Goal: Check status

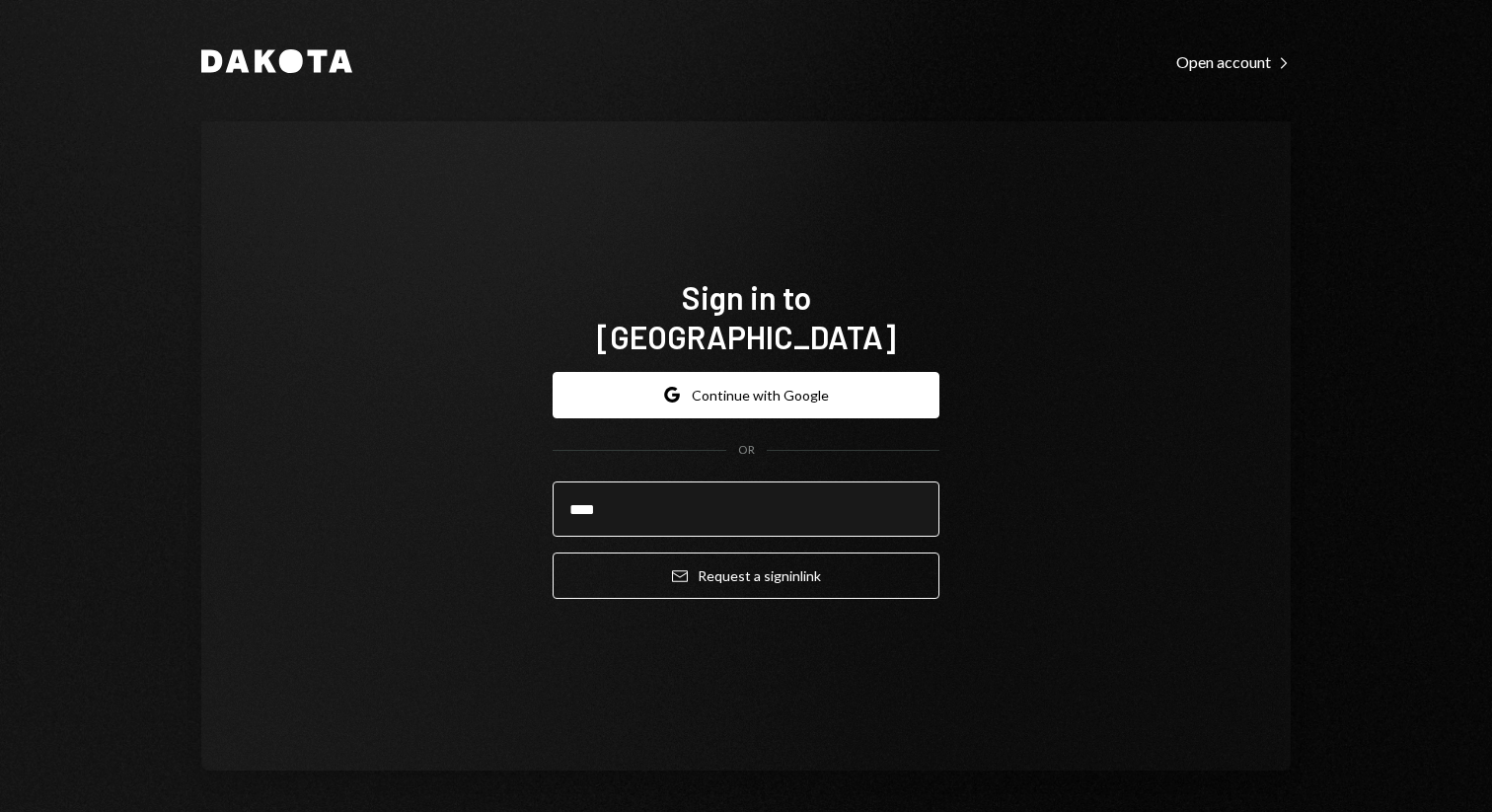
type input "**********"
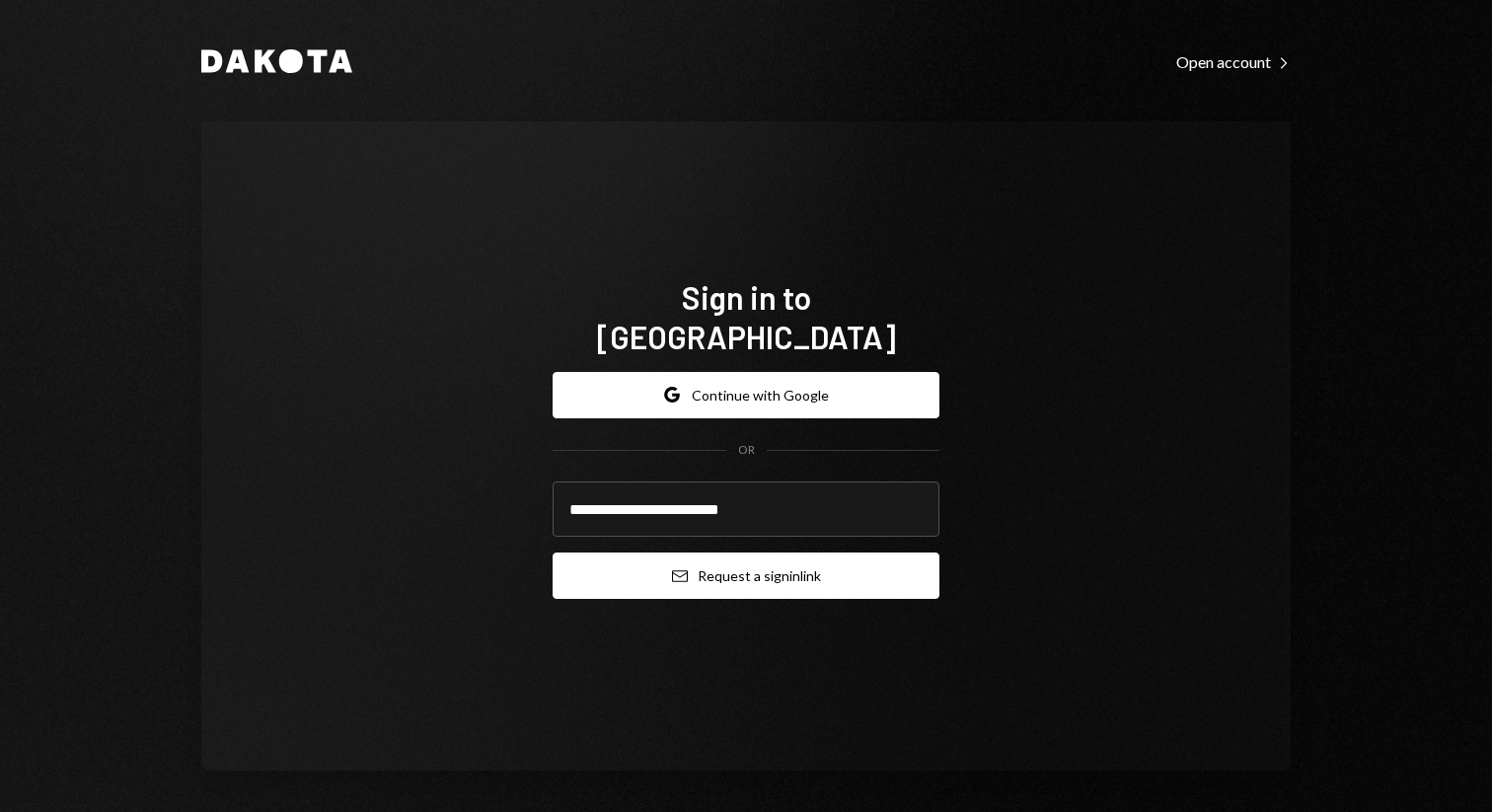
click at [731, 552] on button "Email Request a sign in link" at bounding box center [746, 575] width 387 height 47
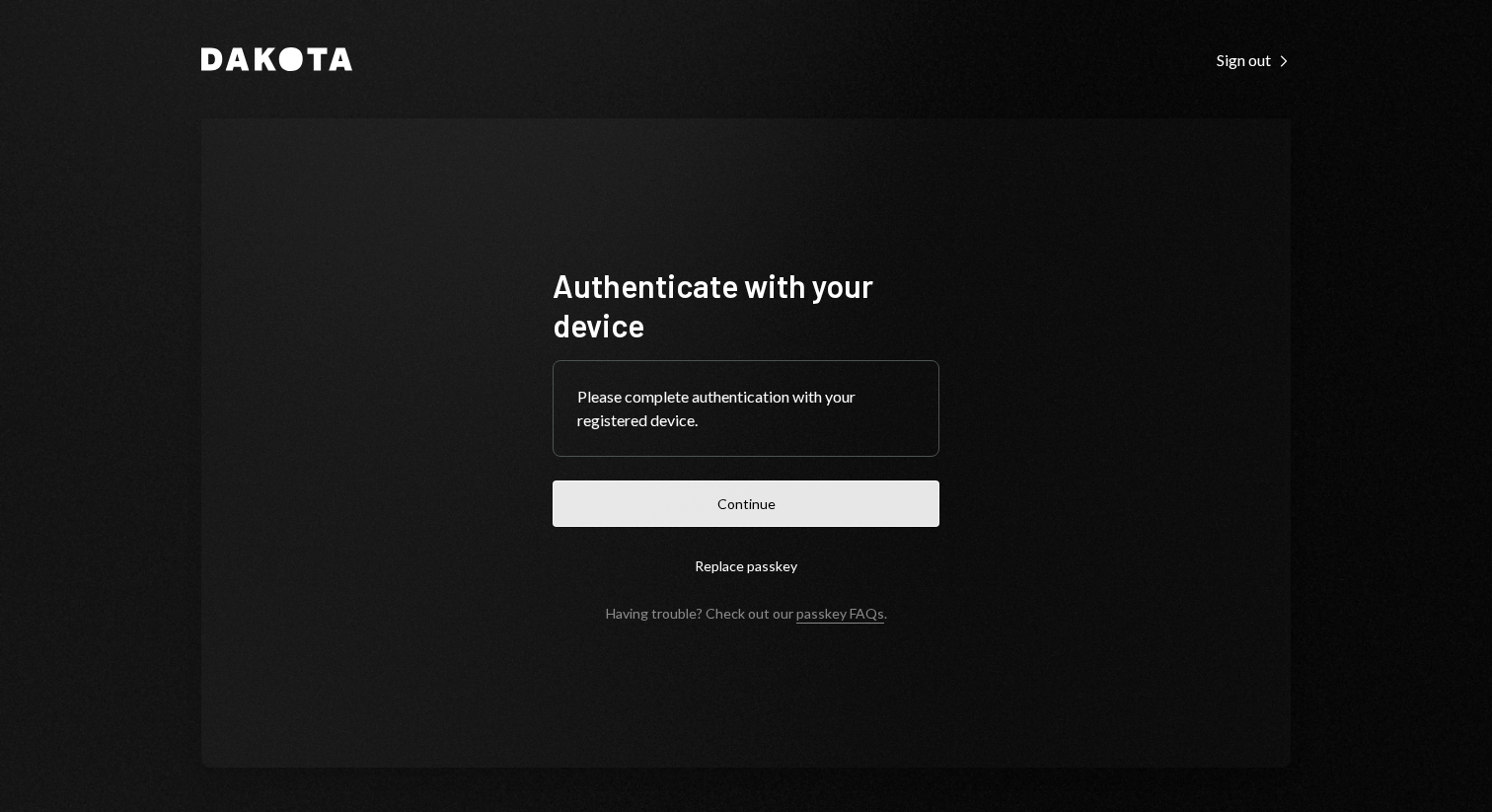
click at [628, 482] on button "Continue" at bounding box center [746, 503] width 387 height 47
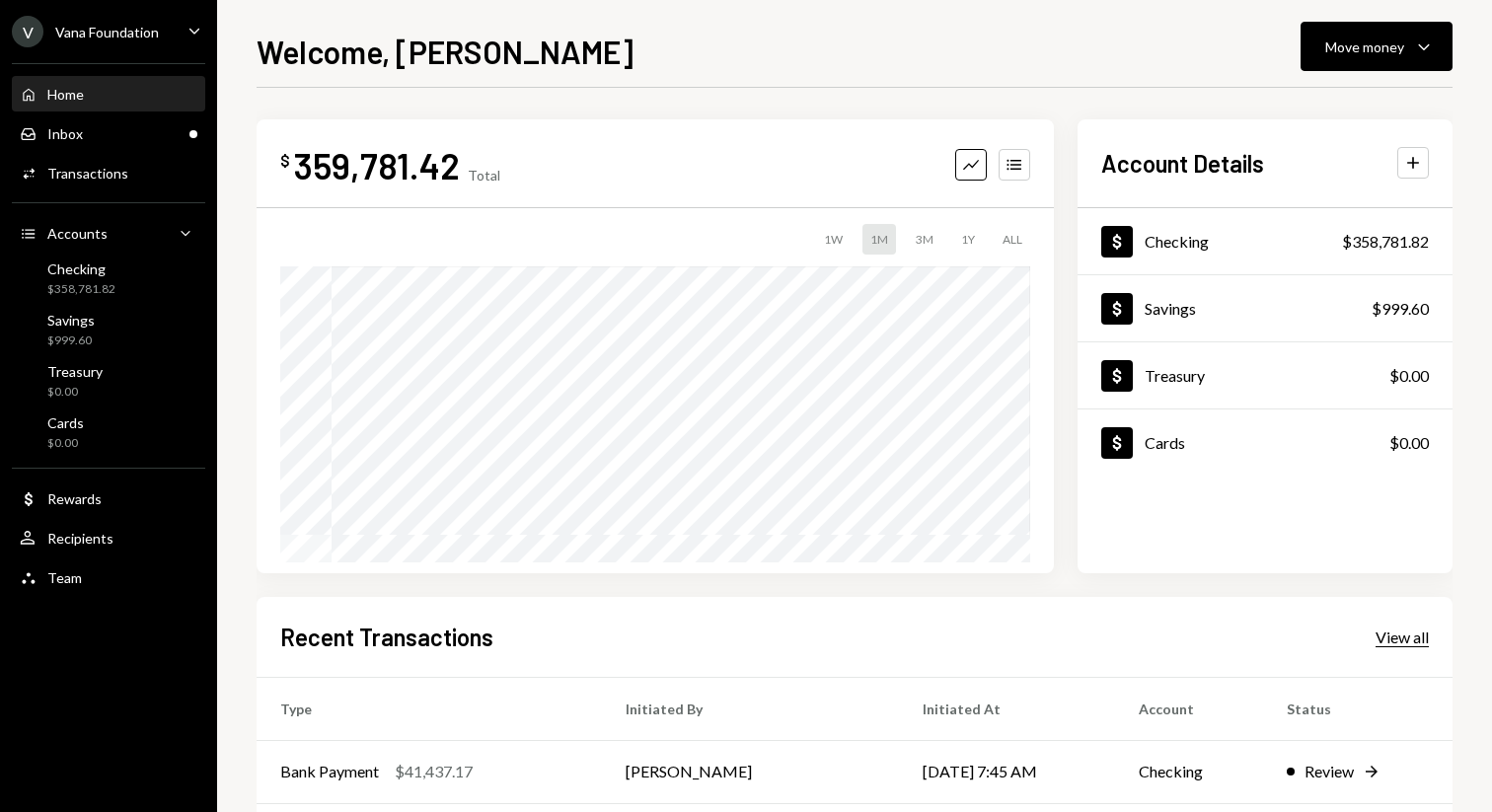
click at [1381, 638] on div "View all" at bounding box center [1402, 638] width 54 height 20
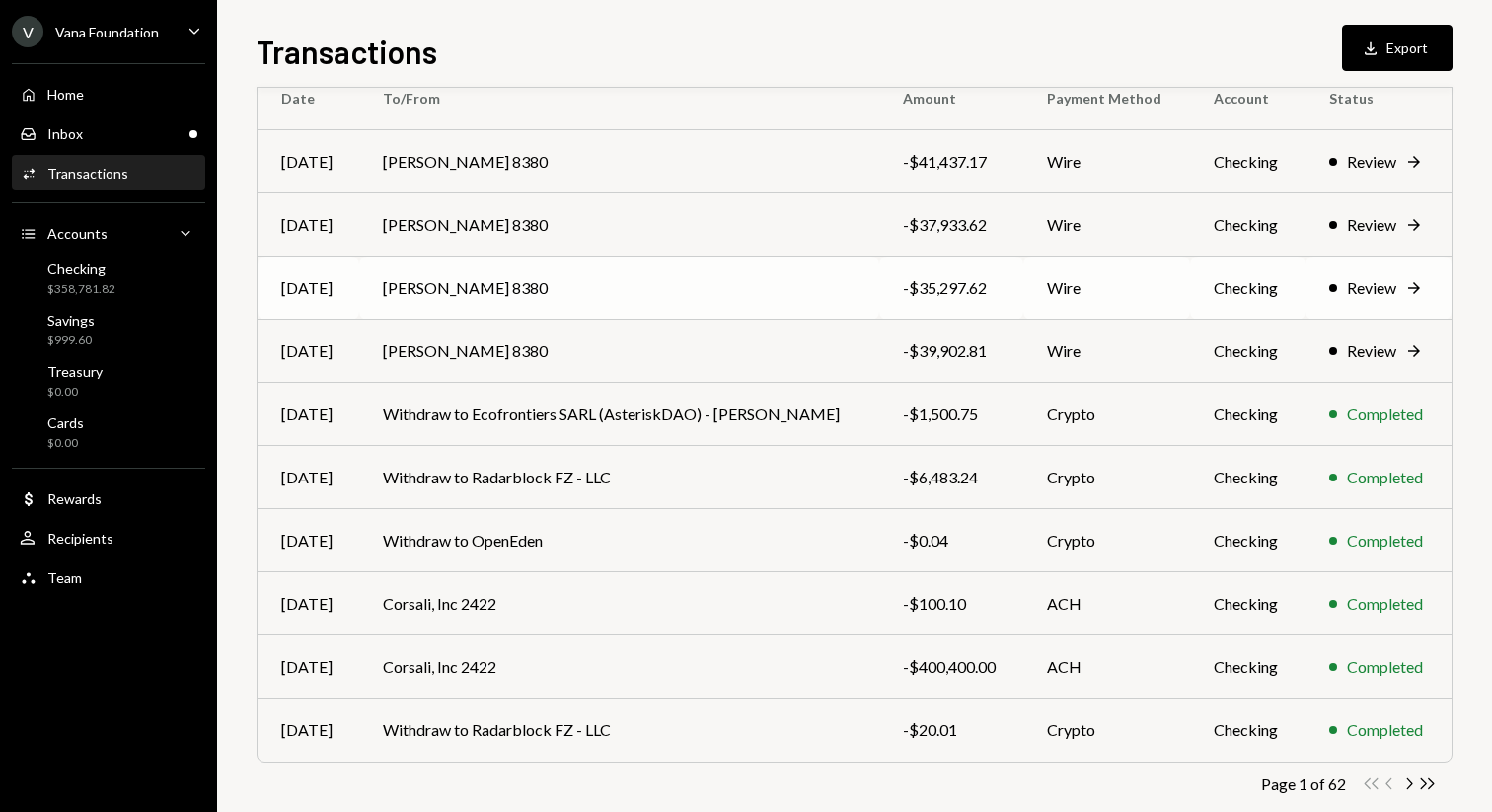
scroll to position [218, 0]
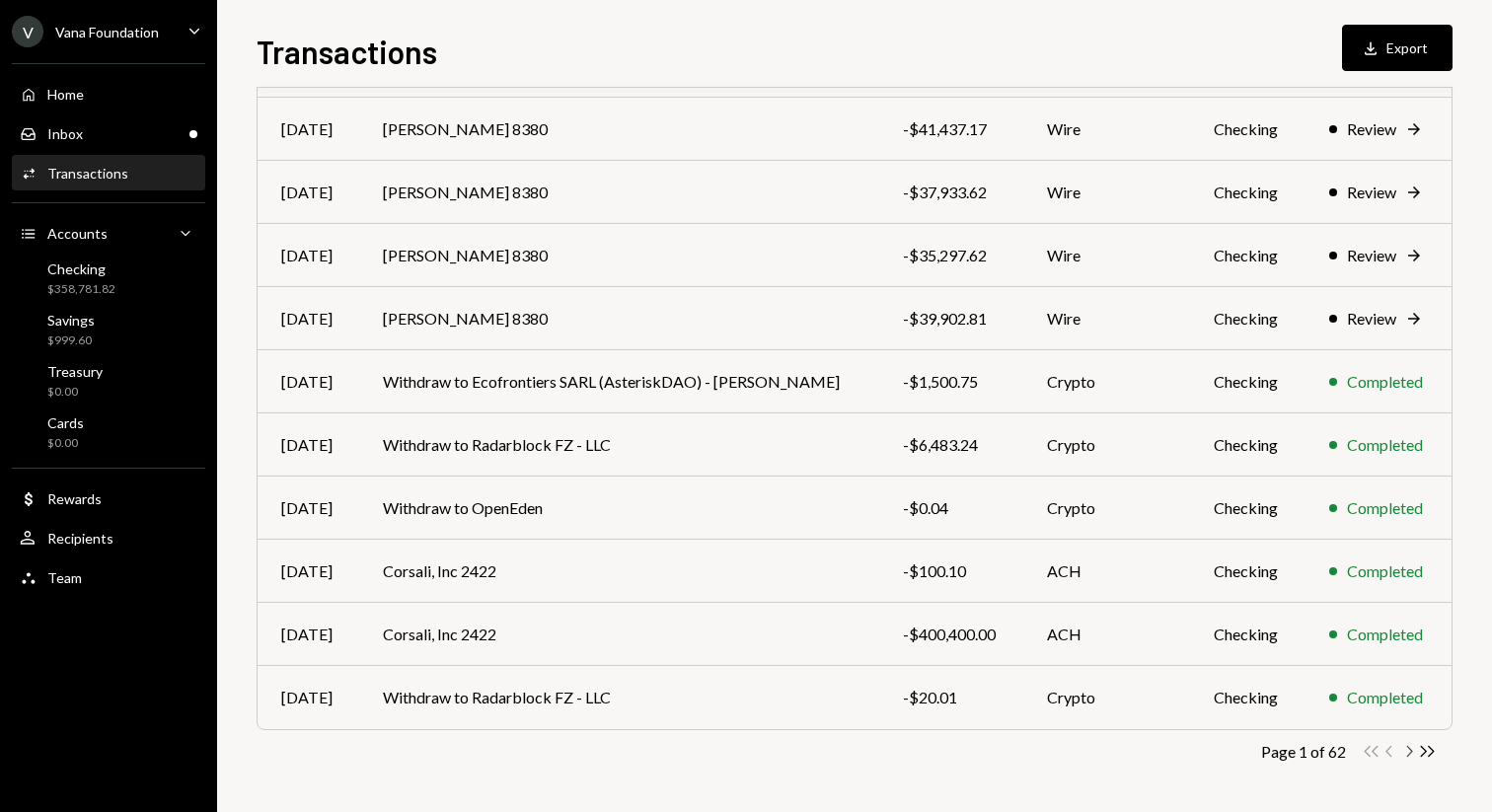
click at [1409, 745] on icon "Chevron Right" at bounding box center [1408, 751] width 19 height 19
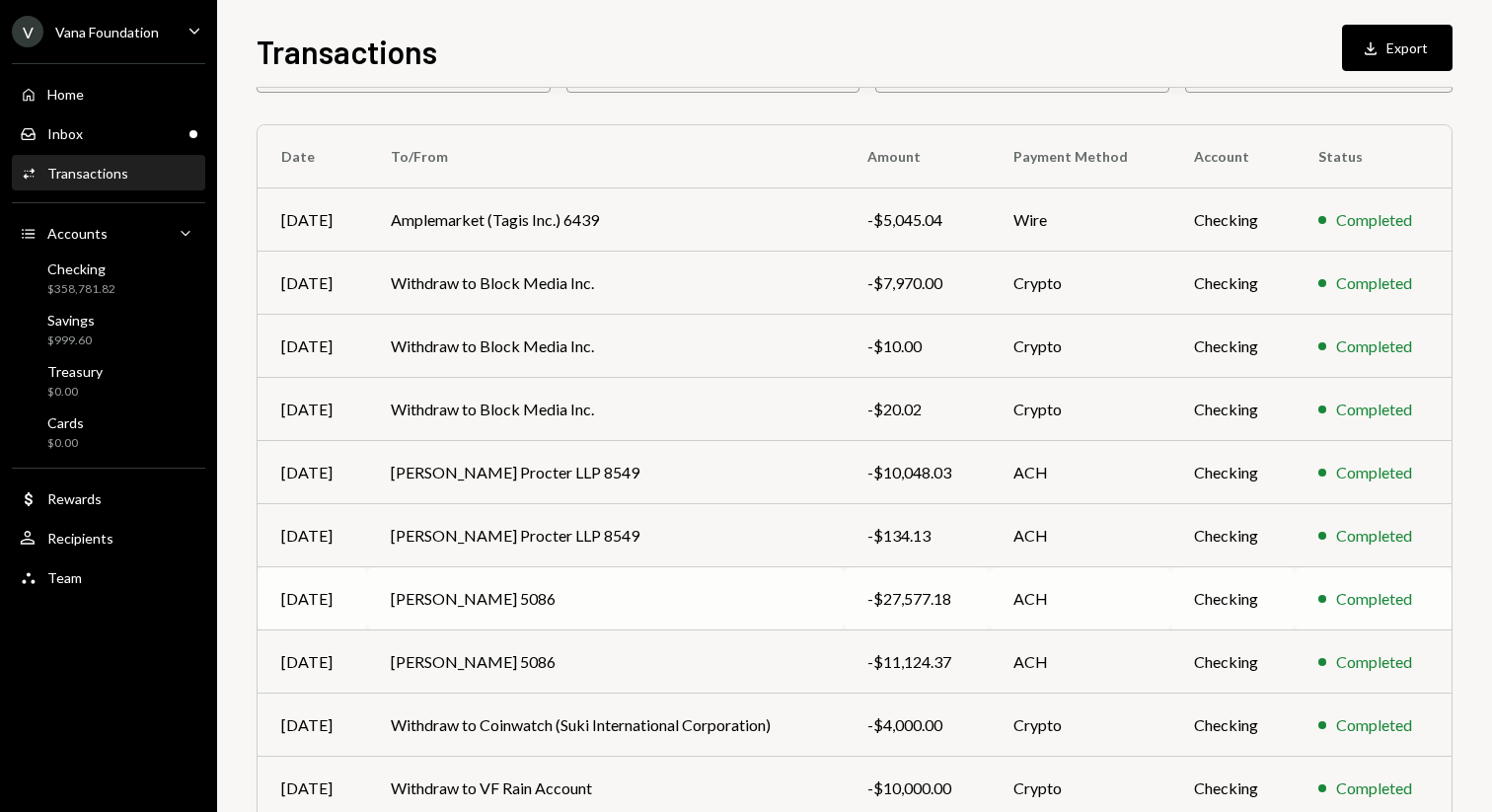
scroll to position [137, 0]
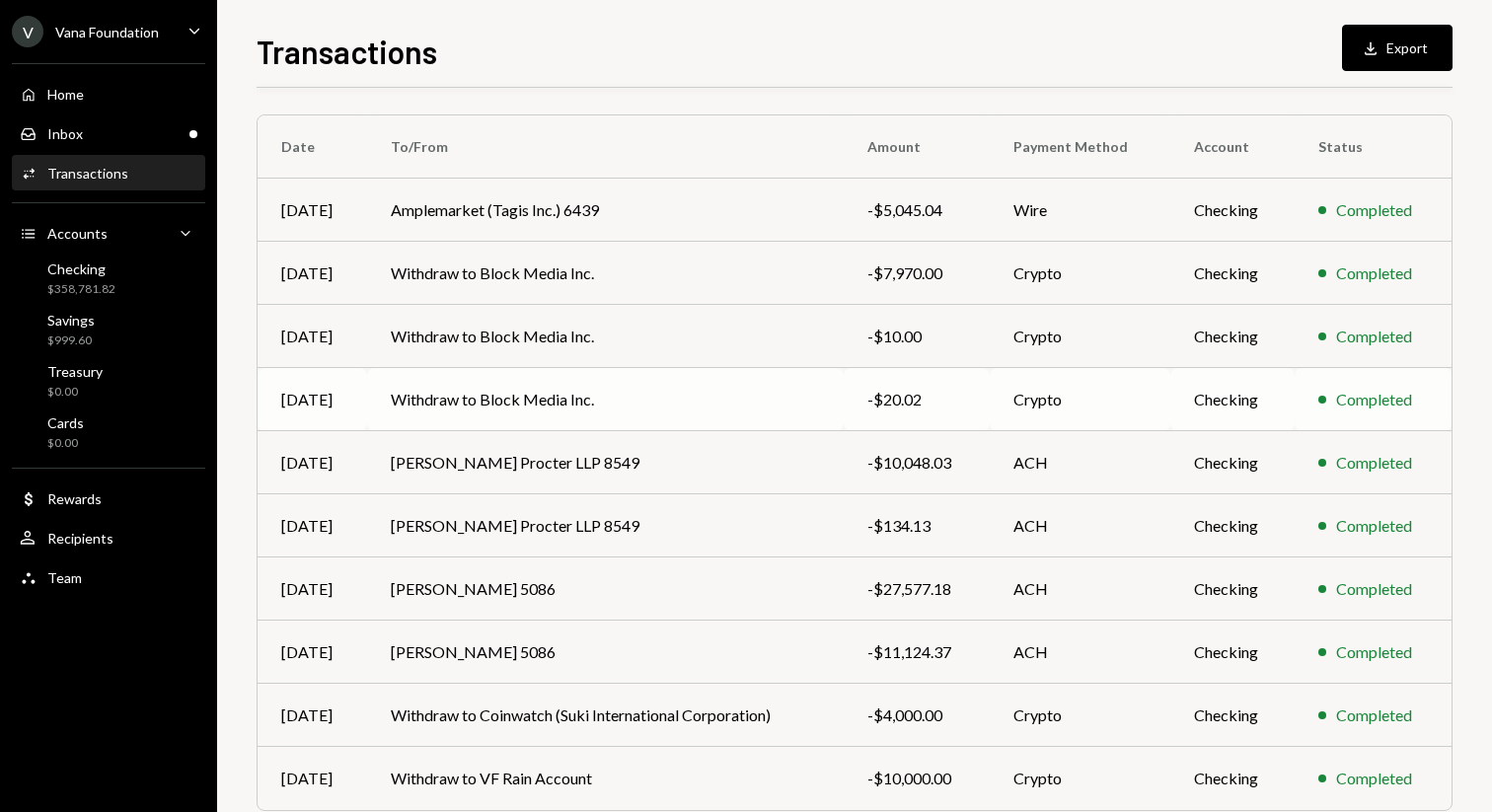
click at [1119, 376] on td "Crypto" at bounding box center [1080, 400] width 181 height 63
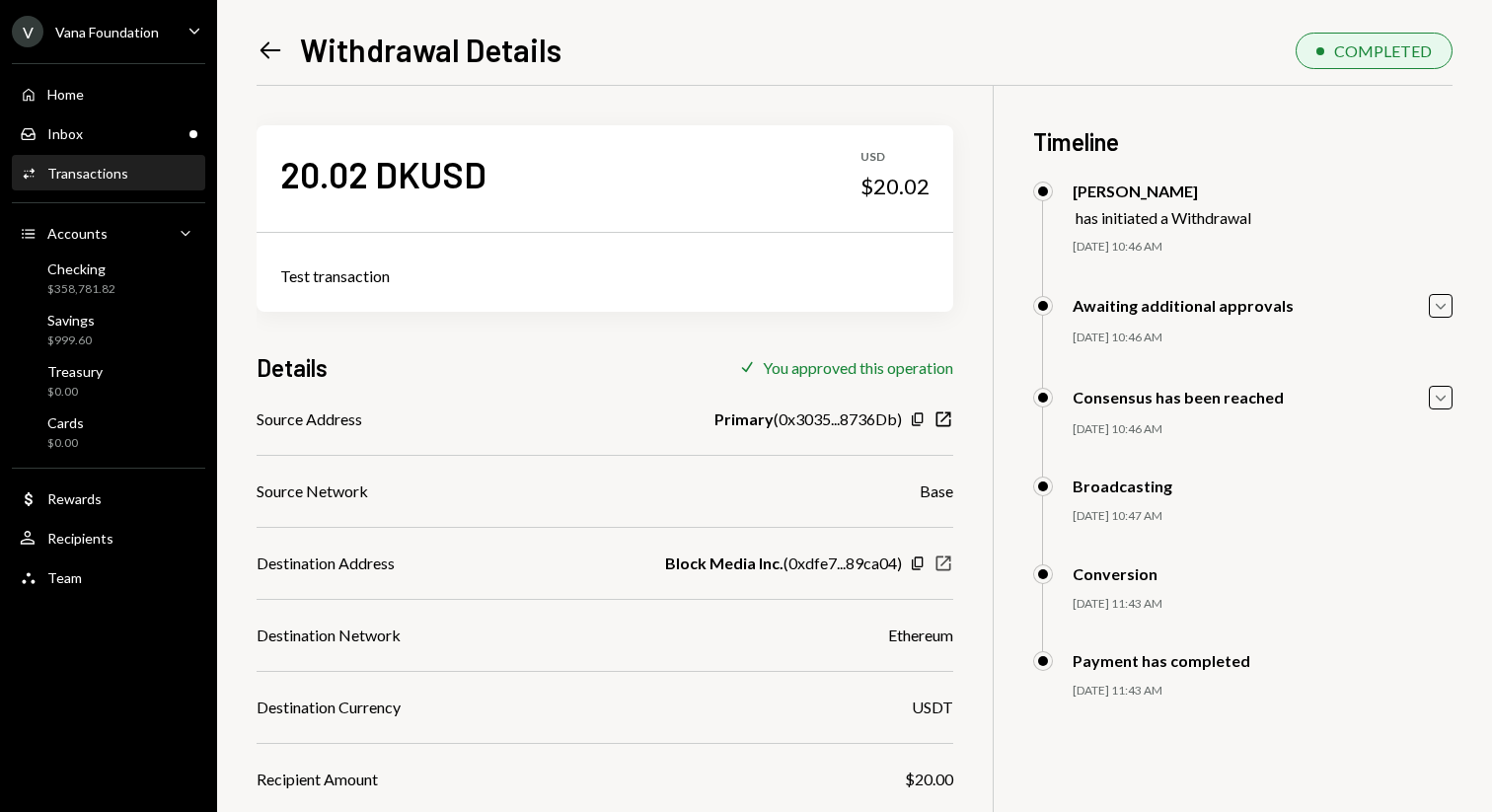
click at [941, 563] on icon "button" at bounding box center [943, 562] width 15 height 15
click at [920, 564] on icon "Copy" at bounding box center [918, 563] width 16 height 16
click at [915, 560] on icon "button" at bounding box center [917, 562] width 11 height 13
